Goal: Navigation & Orientation: Find specific page/section

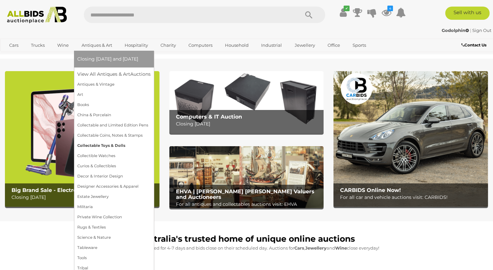
click at [107, 144] on link "Collectable Toys & Dolls" at bounding box center [113, 145] width 73 height 10
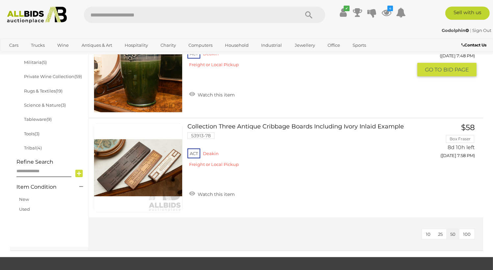
scroll to position [132, 0]
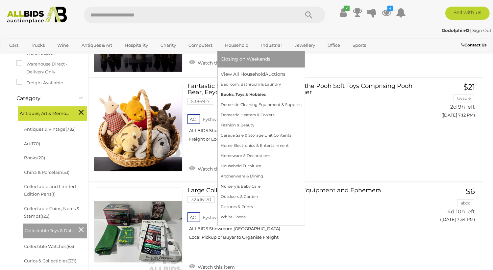
click at [245, 93] on link "Books, Toys & Hobbies" at bounding box center [261, 94] width 81 height 10
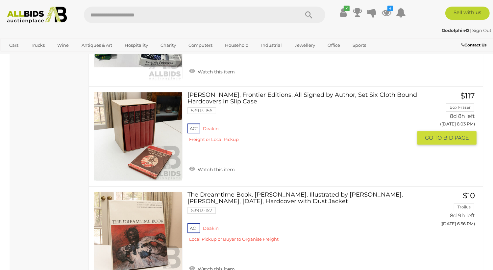
scroll to position [4702, 0]
